Goal: Information Seeking & Learning: Learn about a topic

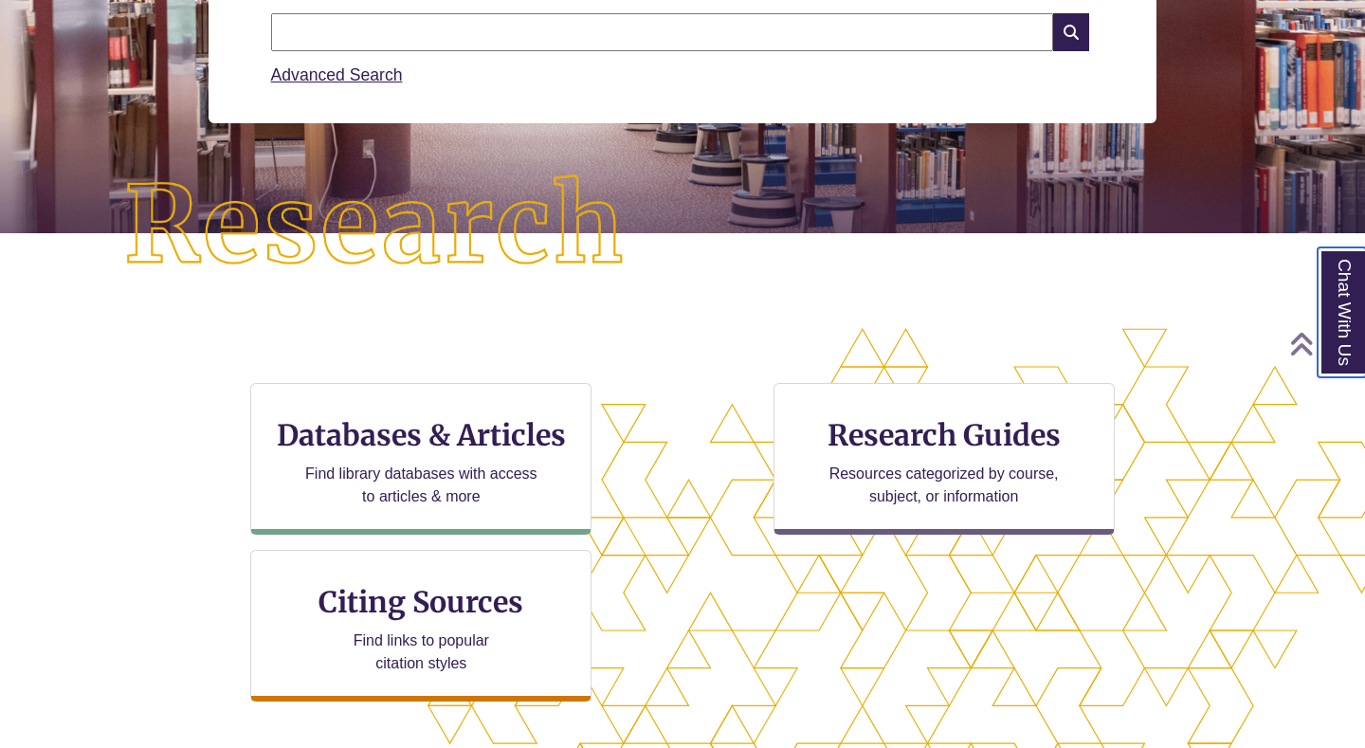
scroll to position [336, 0]
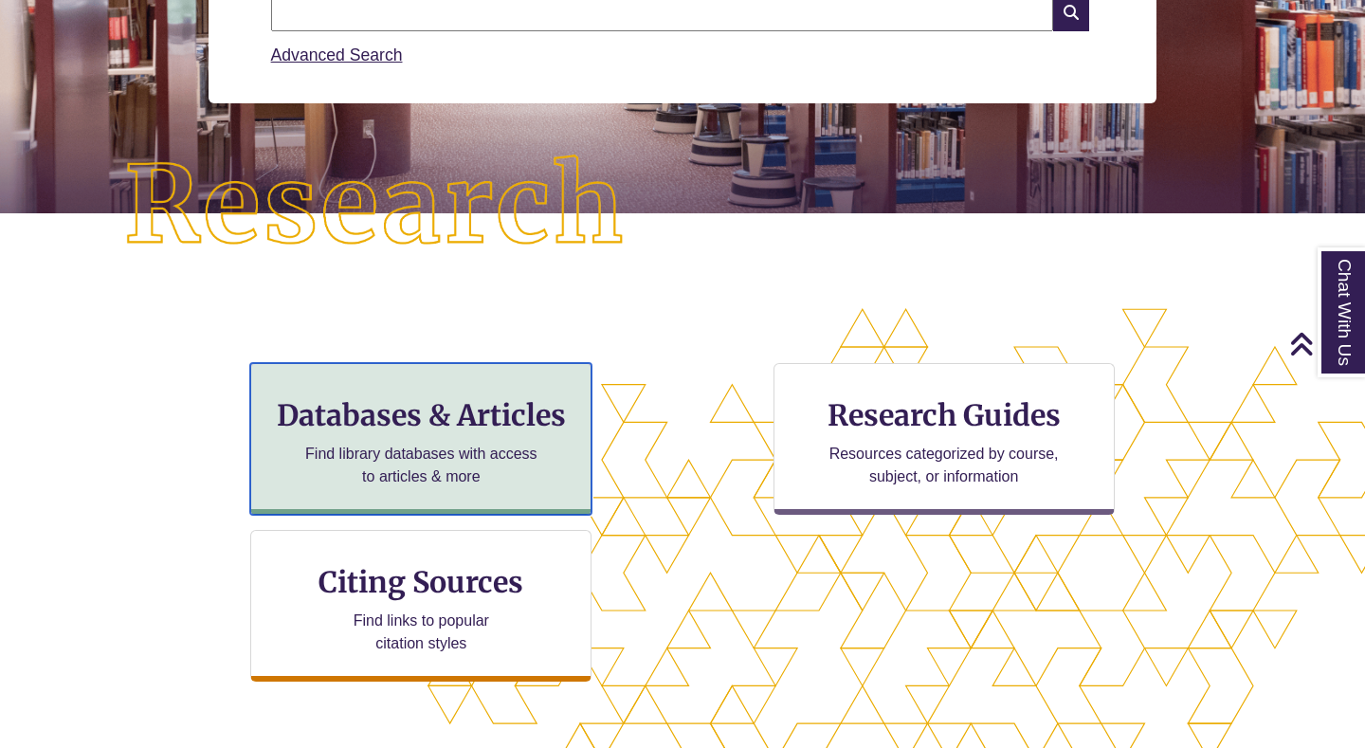
click at [444, 455] on p "Find library databases with access to articles & more" at bounding box center [421, 465] width 247 height 45
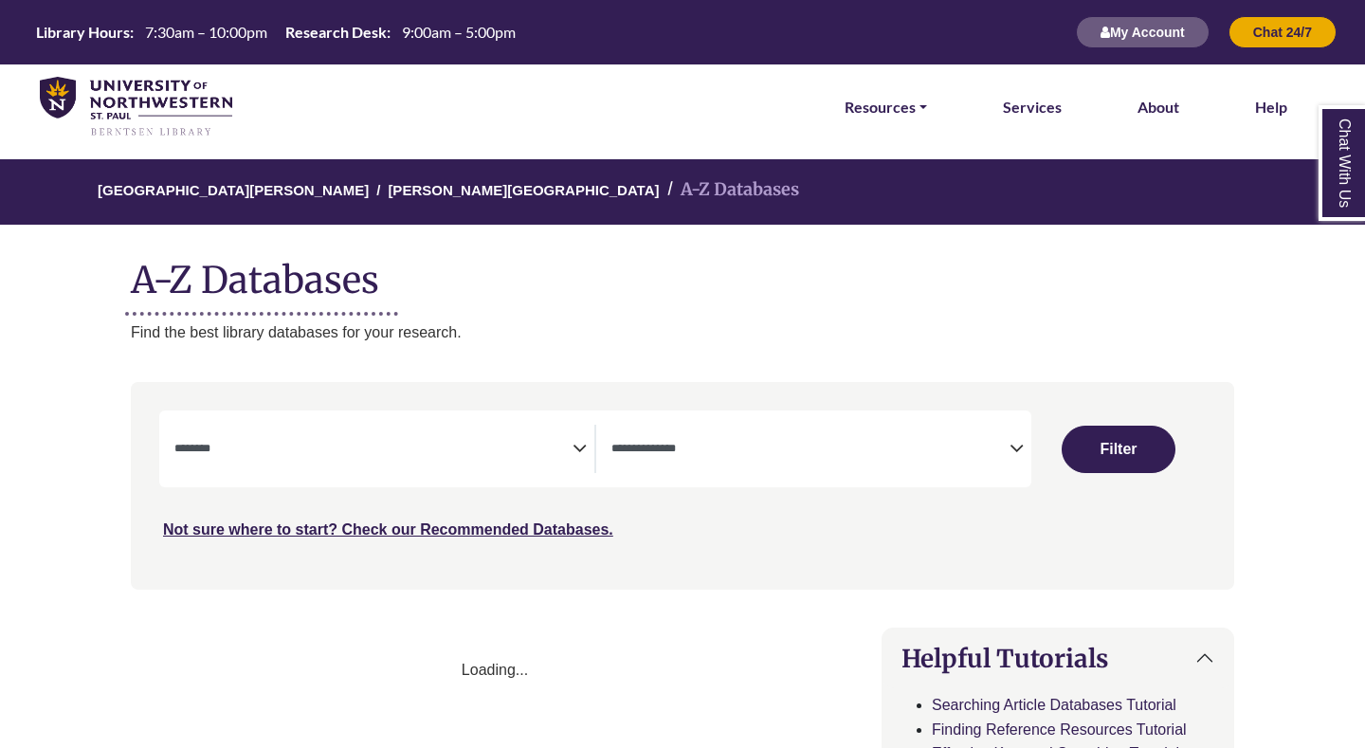
select select "Database Subject Filter"
select select "Database Types Filter"
select select "Database Subject Filter"
select select "Database Types Filter"
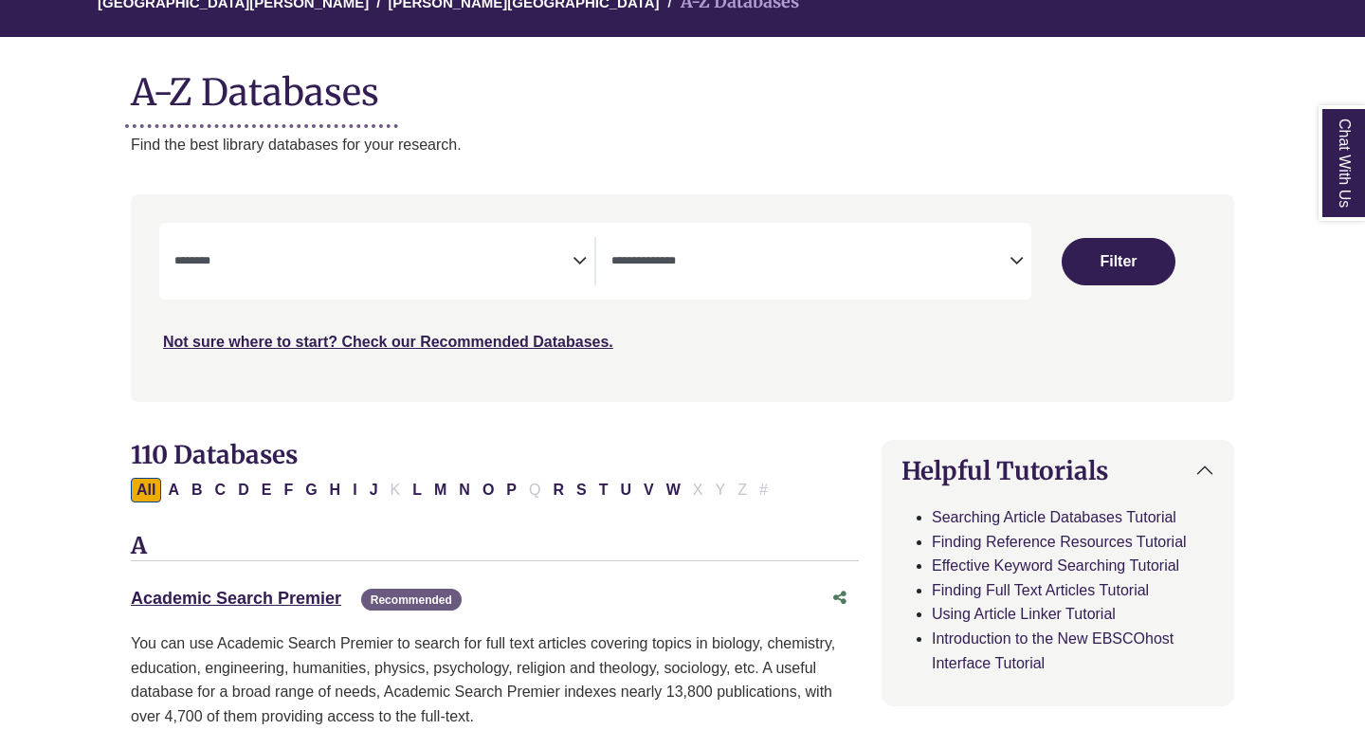
scroll to position [197, 0]
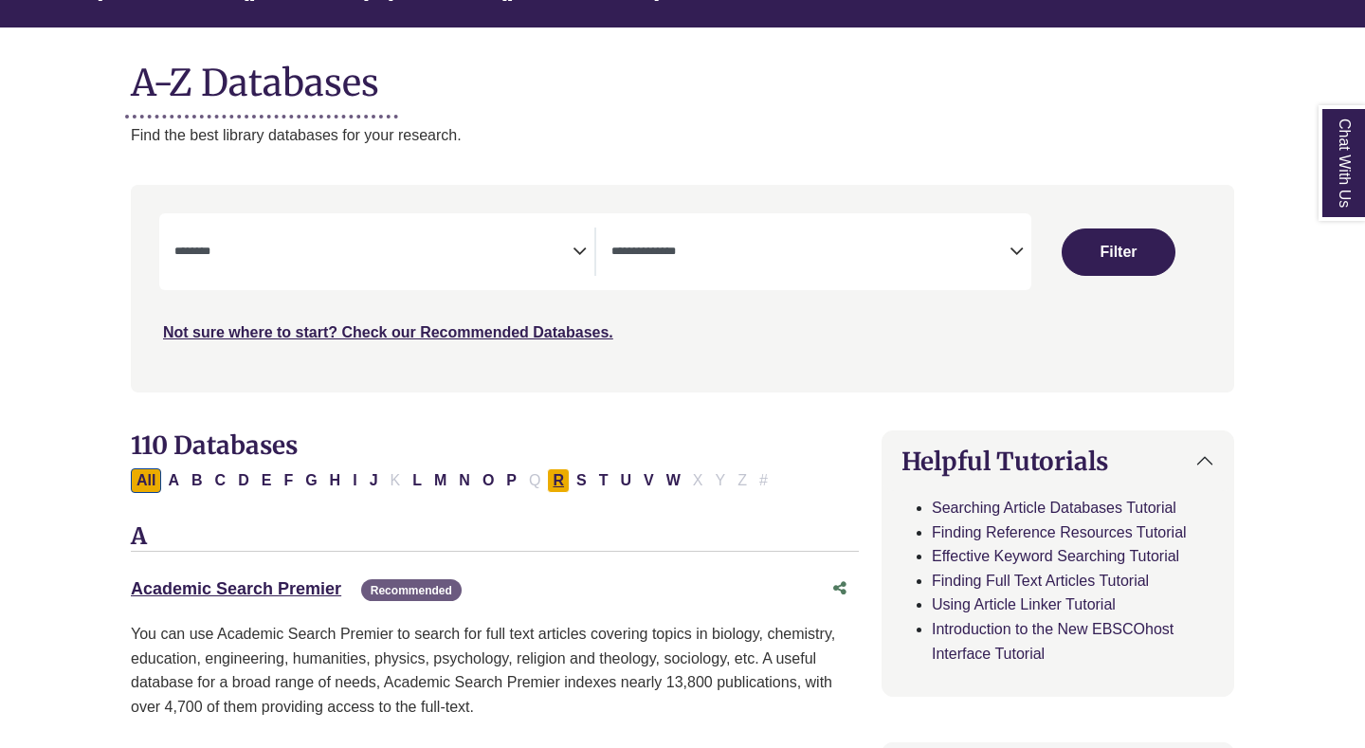
click at [565, 476] on button "R" at bounding box center [558, 480] width 23 height 25
select select "Database Subject Filter"
select select "Database Types Filter"
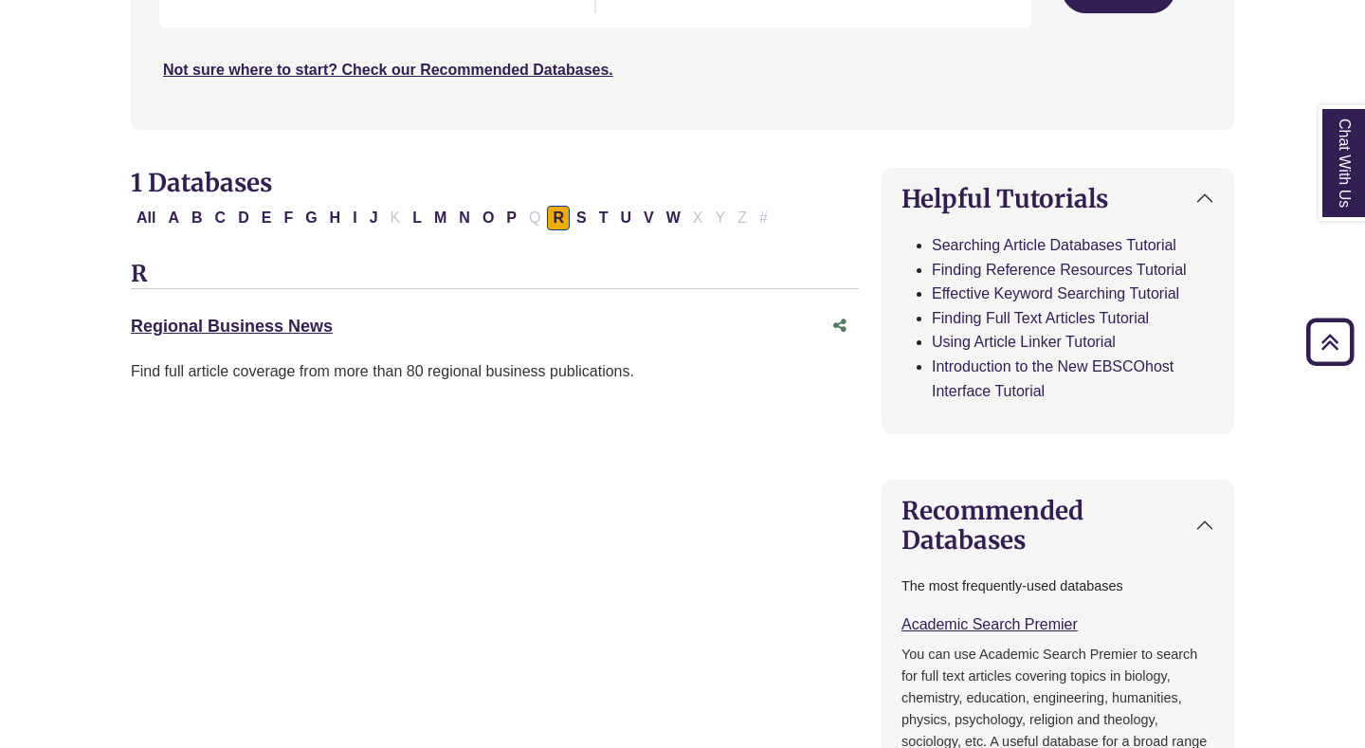
scroll to position [416, 0]
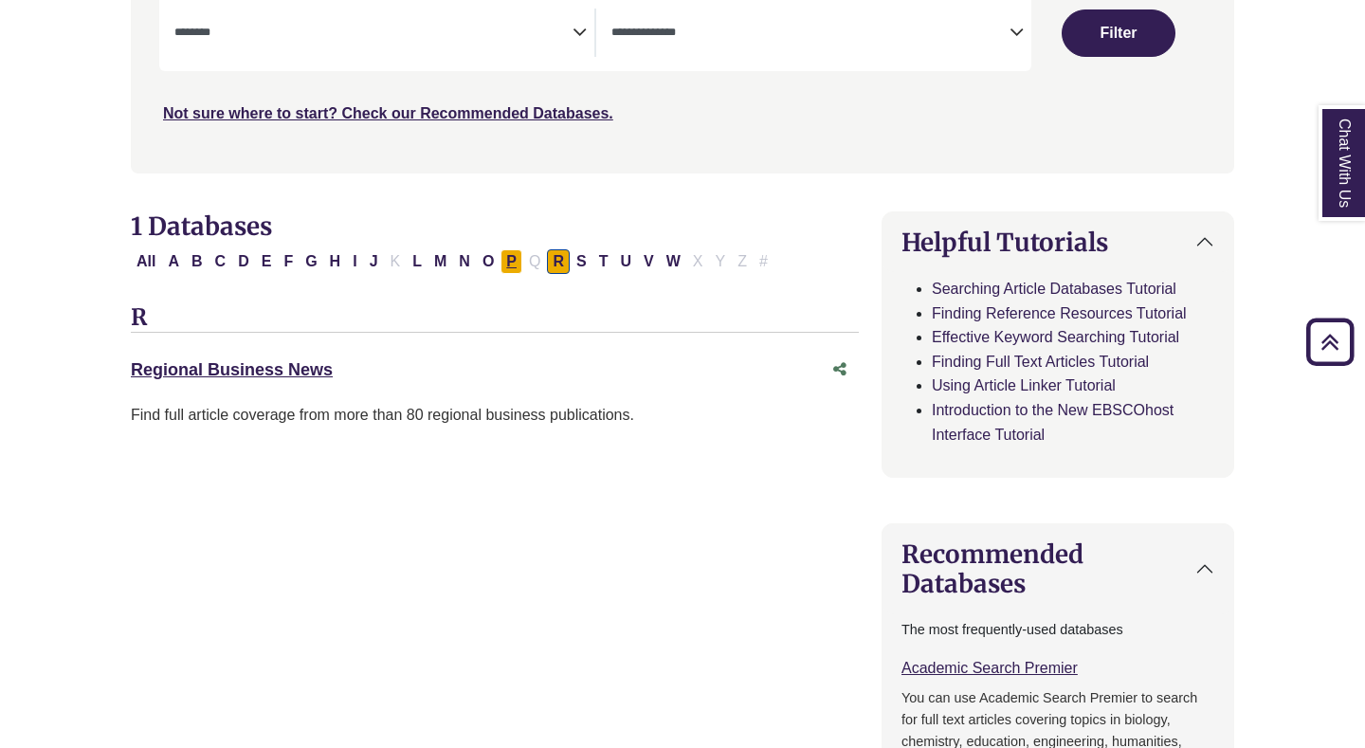
click at [509, 263] on button "P" at bounding box center [511, 261] width 22 height 25
select select "Database Subject Filter"
select select "Database Types Filter"
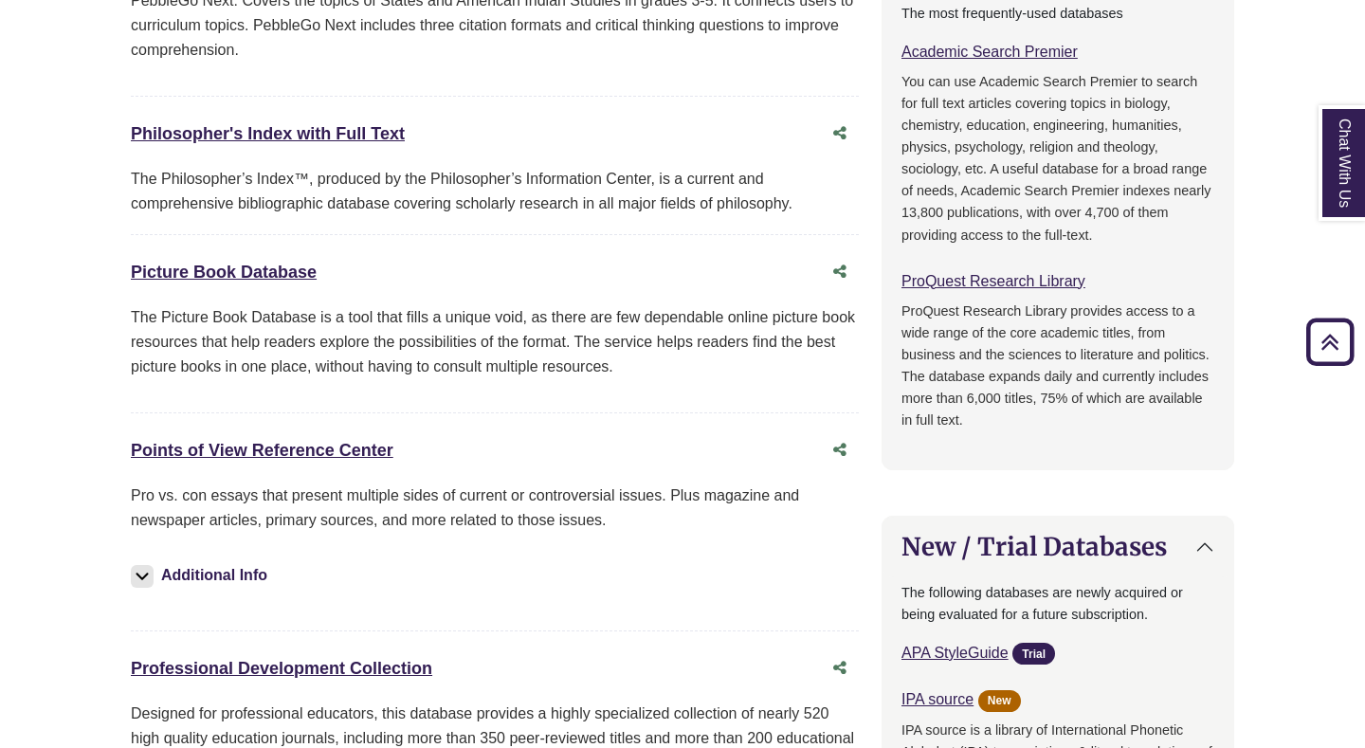
scroll to position [1046, 0]
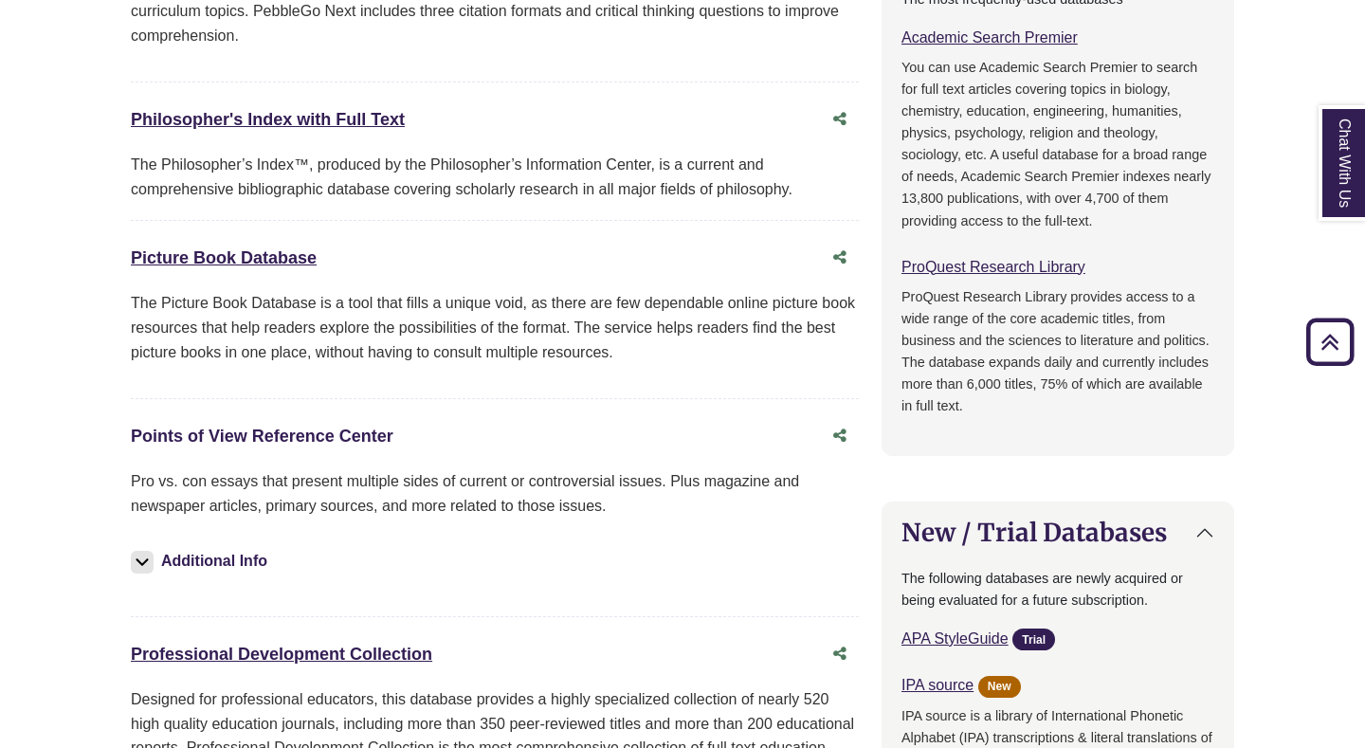
click at [325, 435] on link "Points of View Reference Center This link opens in a new window" at bounding box center [262, 436] width 263 height 19
click at [185, 429] on link "Points of View Reference Center This link opens in a new window" at bounding box center [262, 436] width 263 height 19
